Goal: Task Accomplishment & Management: Use online tool/utility

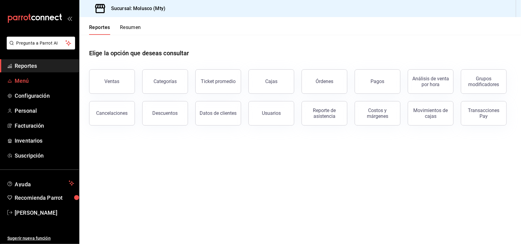
click at [37, 82] on span "Menú" at bounding box center [45, 81] width 60 height 8
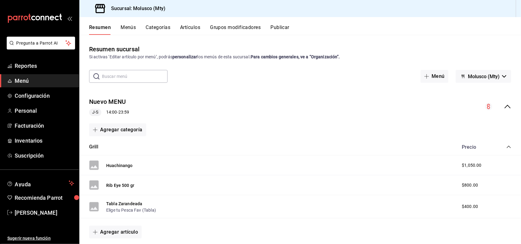
click at [131, 31] on button "Menús" at bounding box center [128, 29] width 15 height 10
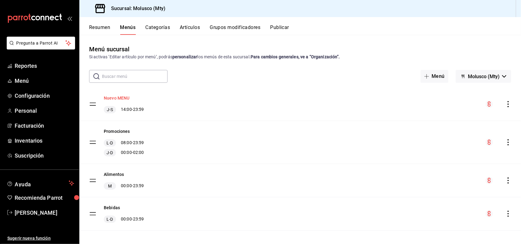
click at [120, 97] on button "Nuevo MENU" at bounding box center [117, 98] width 26 height 6
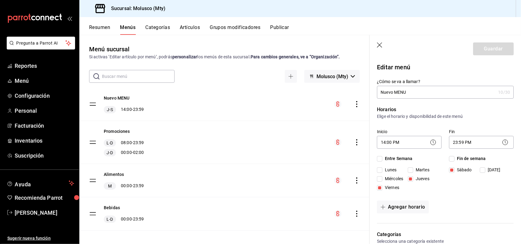
click at [293, 169] on input "[DATE]" at bounding box center [482, 169] width 5 height 5
checkbox input "true"
click at [293, 51] on button "Guardar" at bounding box center [493, 48] width 41 height 13
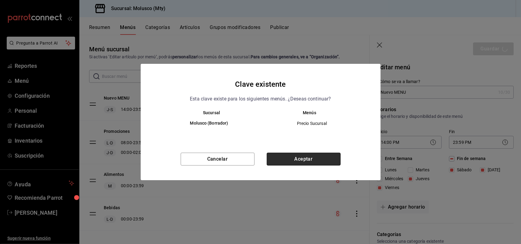
click at [293, 159] on button "Aceptar" at bounding box center [304, 159] width 74 height 13
checkbox input "false"
type input "1756012944673"
